Goal: Find contact information

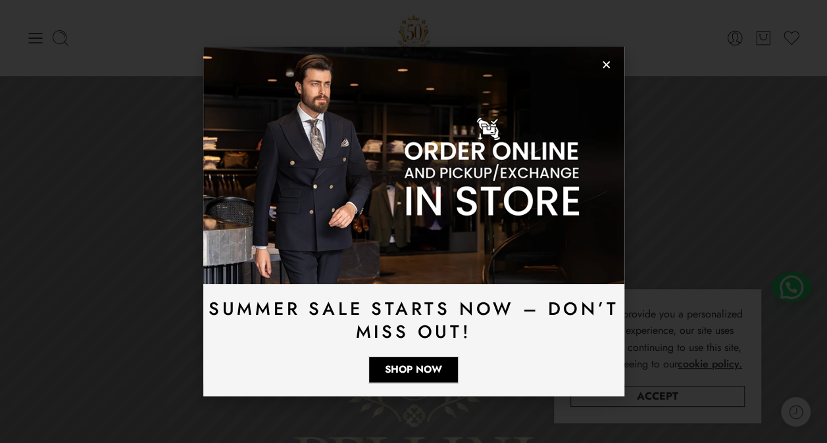
click at [606, 65] on icon "Close" at bounding box center [606, 65] width 10 height 10
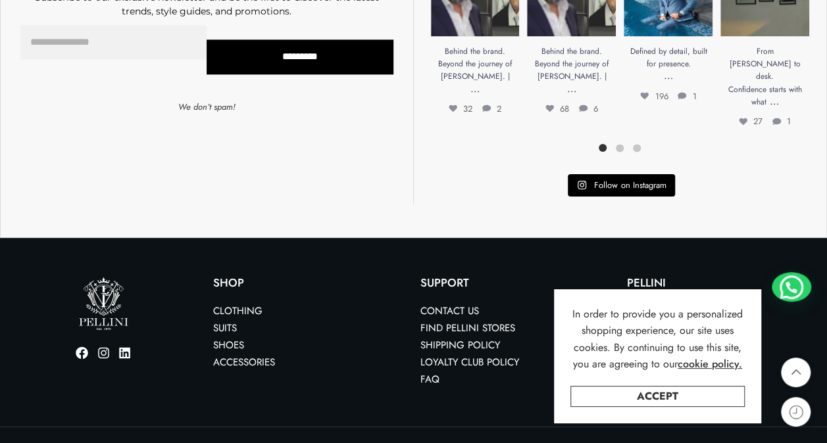
scroll to position [3465, 0]
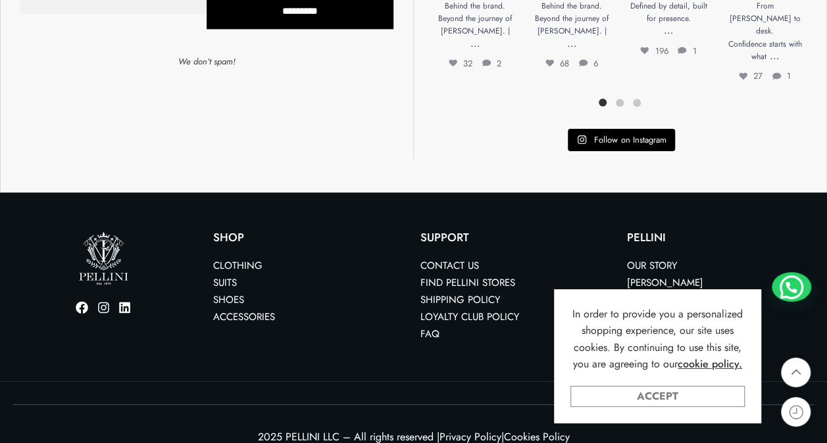
click at [685, 400] on link "Accept" at bounding box center [657, 396] width 174 height 21
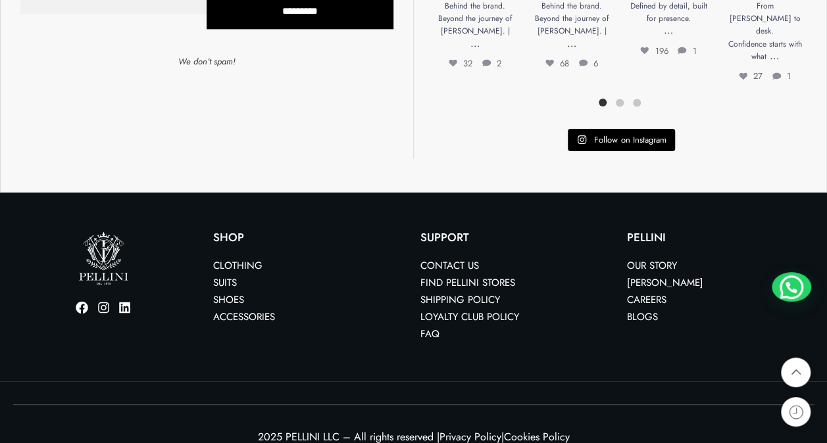
click at [642, 292] on link "Careers" at bounding box center [646, 299] width 39 height 14
click at [455, 258] on link "Contact us" at bounding box center [449, 265] width 59 height 14
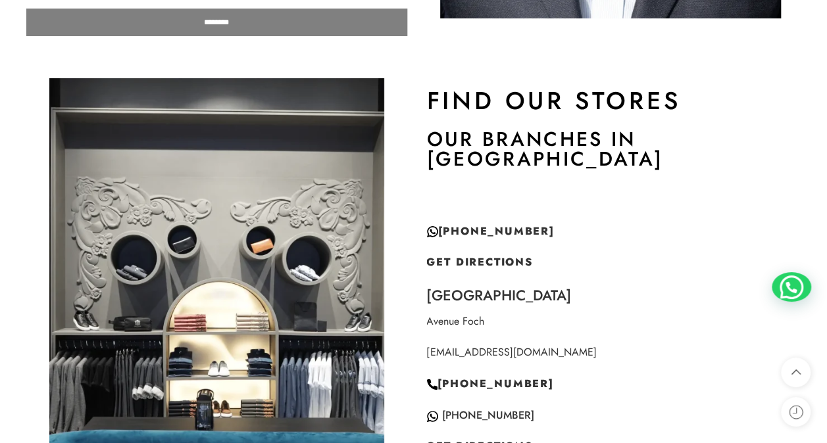
scroll to position [132, 0]
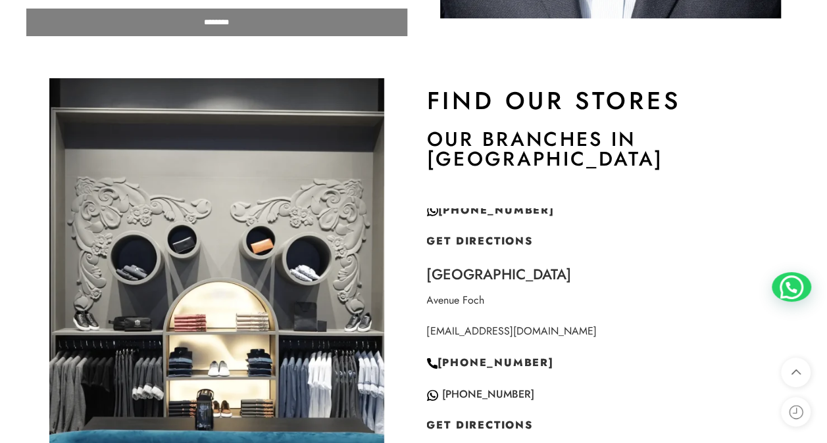
drag, startPoint x: 592, startPoint y: 312, endPoint x: 410, endPoint y: 316, distance: 181.6
click at [410, 316] on div "Find Our Stores Our Branches in [GEOGRAPHIC_DATA] [GEOGRAPHIC_DATA][EMAIL_ADDRE…" at bounding box center [413, 357] width 827 height 571
drag, startPoint x: 410, startPoint y: 316, endPoint x: 604, endPoint y: 326, distance: 193.6
drag, startPoint x: 421, startPoint y: 310, endPoint x: 581, endPoint y: 305, distance: 160.6
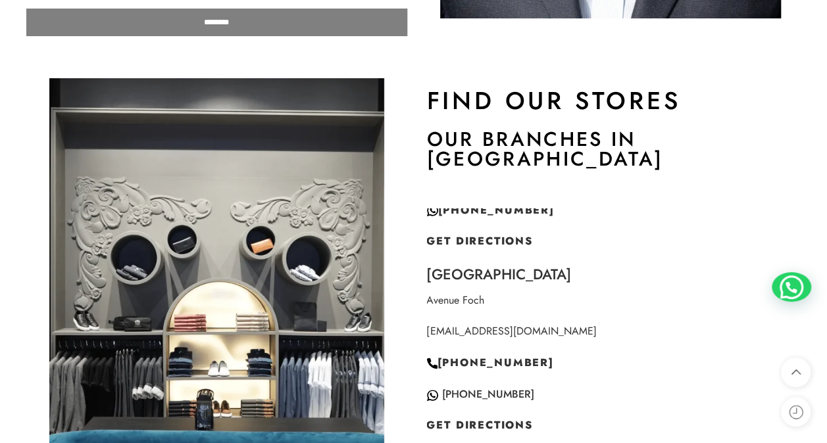
click at [581, 305] on div "Find Our Stores Our Branches in [GEOGRAPHIC_DATA] [GEOGRAPHIC_DATA][EMAIL_ADDRE…" at bounding box center [611, 357] width 394 height 571
copy link "[EMAIL_ADDRESS][DOMAIN_NAME]"
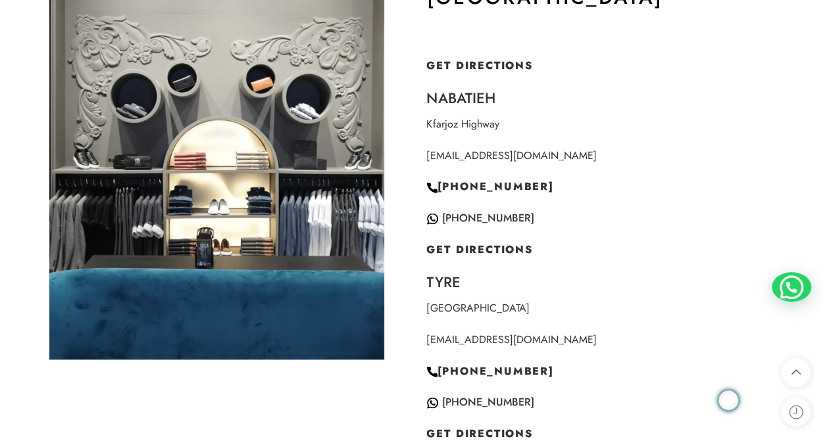
scroll to position [866, 0]
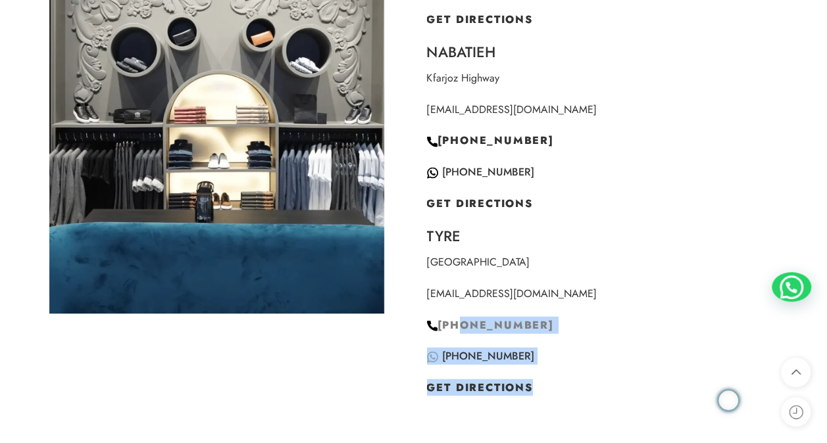
drag, startPoint x: 549, startPoint y: 366, endPoint x: 458, endPoint y: 308, distance: 107.3
drag, startPoint x: 458, startPoint y: 307, endPoint x: 568, endPoint y: 332, distance: 113.3
click at [568, 347] on p "[PHONE_NUMBER]" at bounding box center [611, 355] width 368 height 17
click at [564, 347] on p "[PHONE_NUMBER]" at bounding box center [611, 355] width 368 height 17
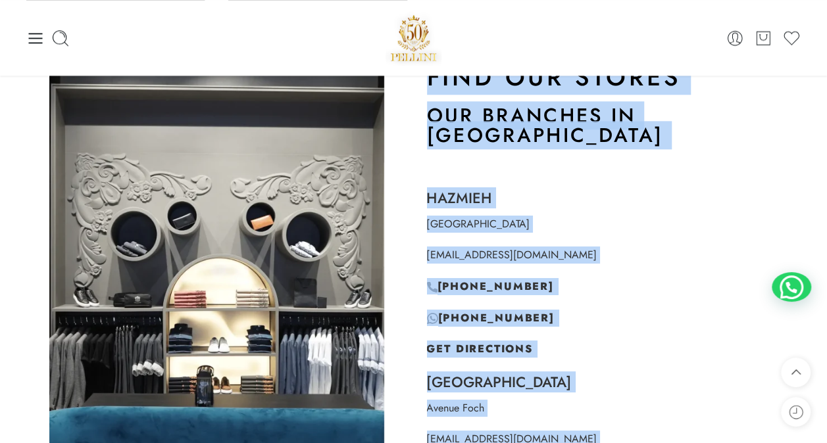
scroll to position [668, 0]
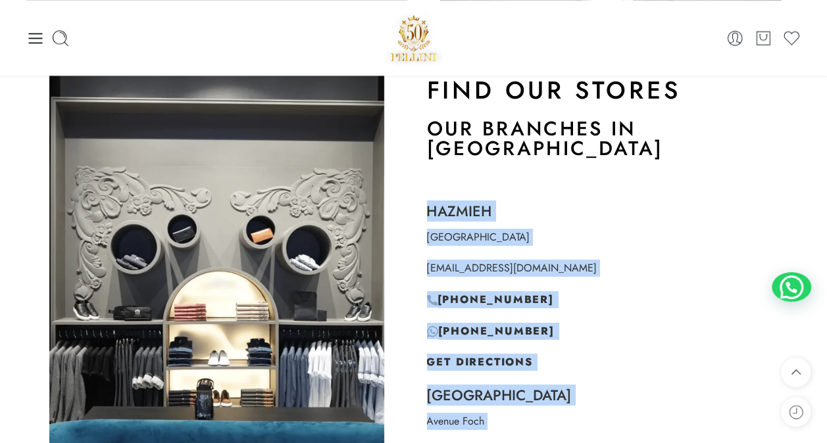
drag, startPoint x: 527, startPoint y: 338, endPoint x: 422, endPoint y: 146, distance: 218.7
click at [420, 168] on div "Find Our Stores Our Branches in [GEOGRAPHIC_DATA] [GEOGRAPHIC_DATA][EMAIL_ADDRE…" at bounding box center [611, 346] width 394 height 571
copy div "Loremip Dolo Sitame consectetu@adipisc-elitseddoe.tem +434 3 375 287 +834 6 618…"
click at [282, 195] on img at bounding box center [216, 289] width 335 height 443
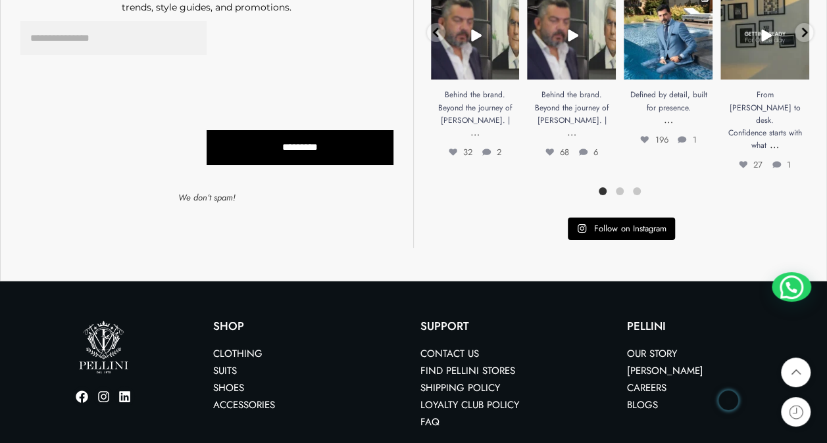
scroll to position [2444, 0]
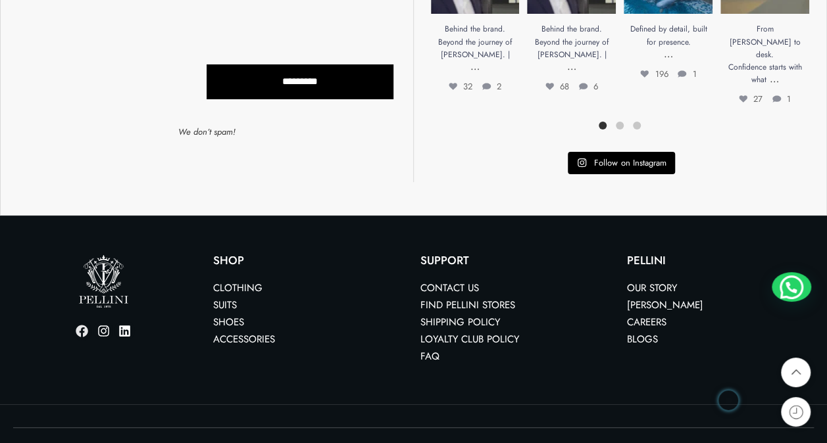
click at [82, 325] on icon at bounding box center [82, 331] width 12 height 12
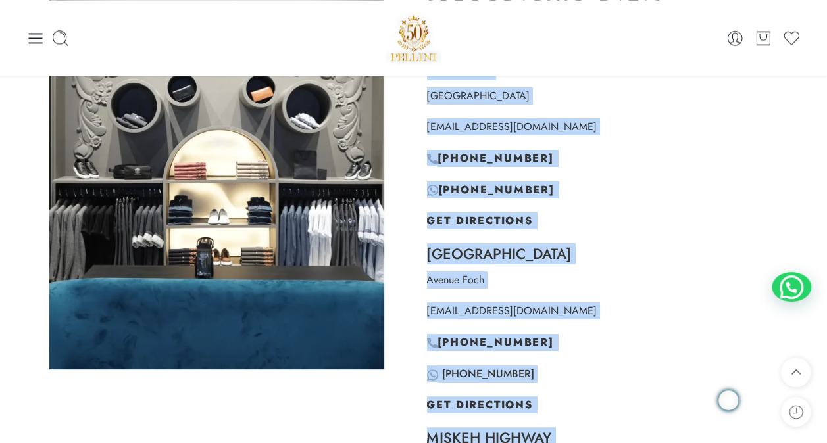
scroll to position [800, 0]
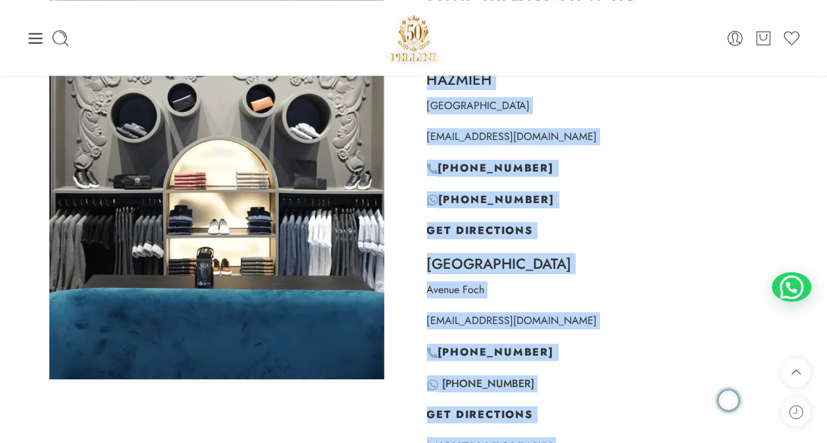
click at [695, 191] on p "[PHONE_NUMBER]" at bounding box center [611, 199] width 368 height 17
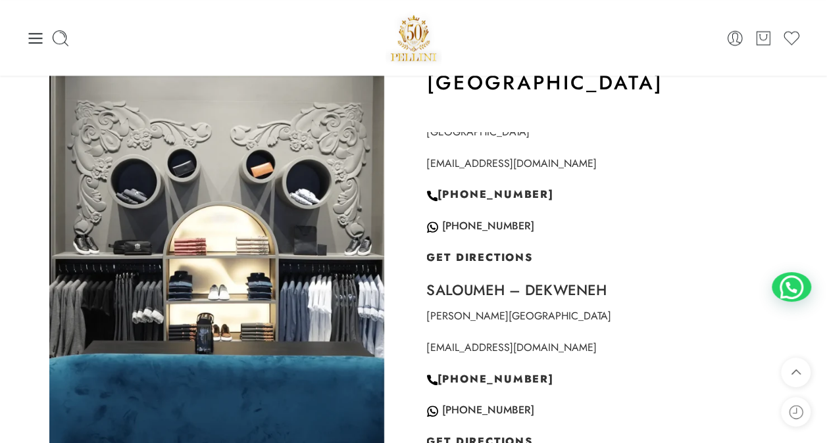
scroll to position [658, 0]
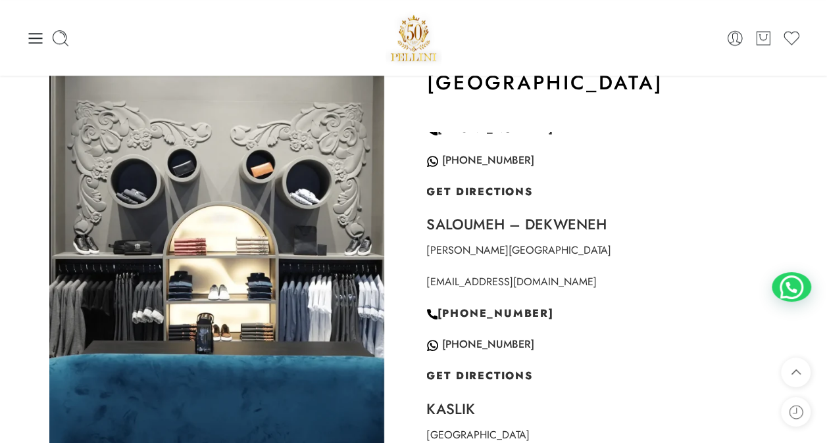
drag, startPoint x: 420, startPoint y: 259, endPoint x: 583, endPoint y: 265, distance: 163.2
click at [583, 265] on div "Find Our Stores Our Branches in [GEOGRAPHIC_DATA] [GEOGRAPHIC_DATA][EMAIL_ADDRE…" at bounding box center [611, 280] width 394 height 571
copy link "[EMAIL_ADDRESS][DOMAIN_NAME]"
